Goal: Check status

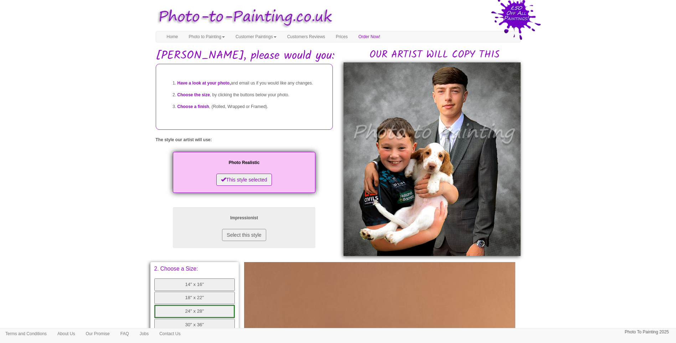
click at [583, 199] on body "Your painting - risk free Toggle navigation Menu Home Photo to Painting Photo t…" at bounding box center [338, 285] width 676 height 562
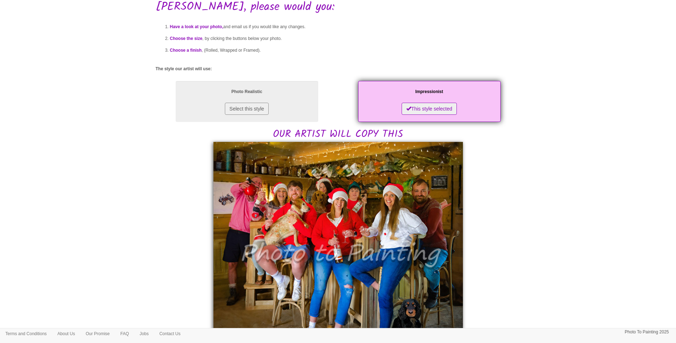
scroll to position [119, 0]
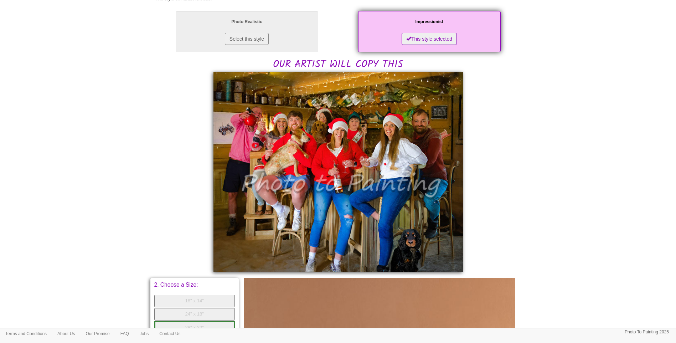
click at [611, 256] on body "Your painting - risk free Toggle navigation Menu Home Photo to Painting Photo t…" at bounding box center [338, 233] width 676 height 697
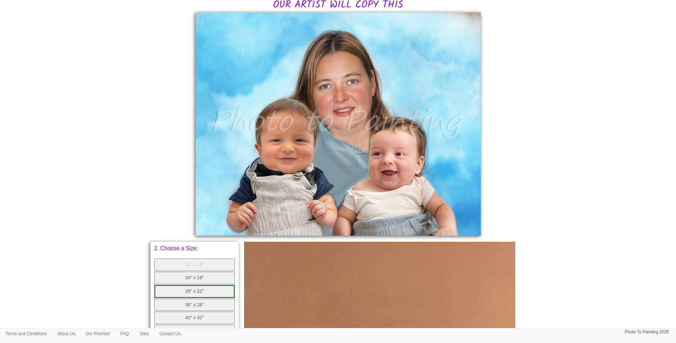
scroll to position [119, 0]
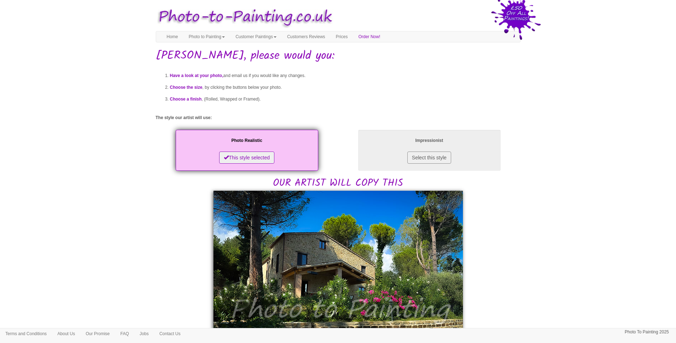
drag, startPoint x: 589, startPoint y: 267, endPoint x: 585, endPoint y: 268, distance: 3.7
click at [589, 268] on body "Your painting - risk free Toggle navigation Menu Home Photo to Painting Photo t…" at bounding box center [338, 346] width 676 height 684
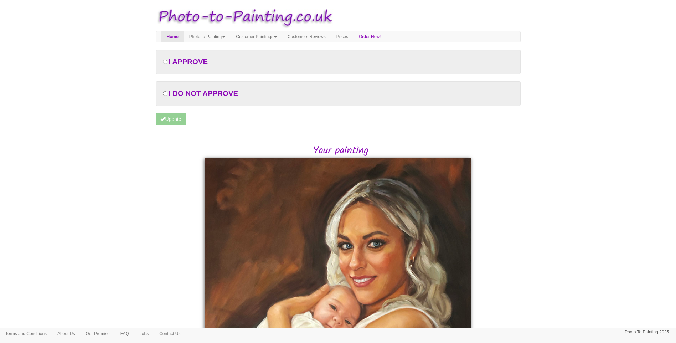
drag, startPoint x: 577, startPoint y: 271, endPoint x: 359, endPoint y: 316, distance: 222.7
click at [577, 271] on body "Your painting - risk free Toggle navigation Menu Home Photo to Painting Photo t…" at bounding box center [338, 281] width 676 height 555
